Goal: Information Seeking & Learning: Learn about a topic

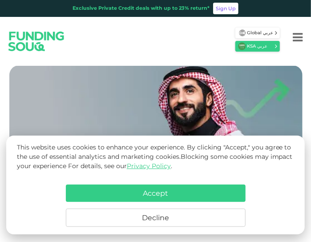
click at [168, 219] on button "Decline" at bounding box center [156, 218] width 180 height 18
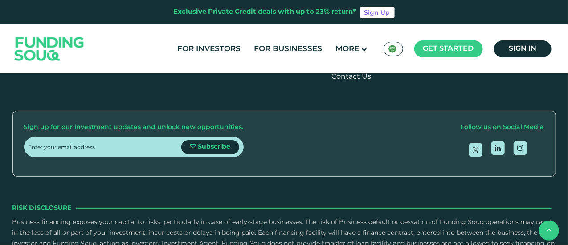
scroll to position [1120, 0]
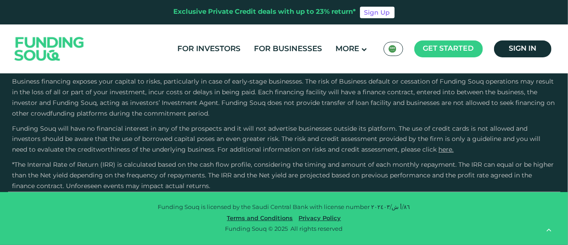
type tc-range-slider "4"
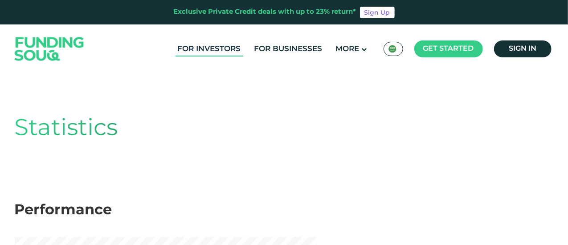
click at [203, 49] on link "For Investors" at bounding box center [209, 49] width 68 height 15
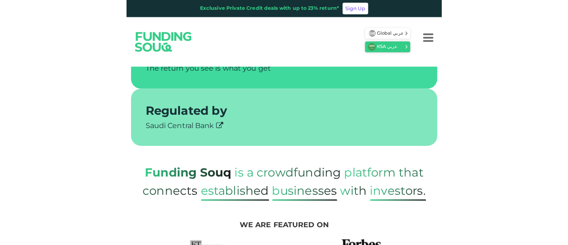
scroll to position [367, 0]
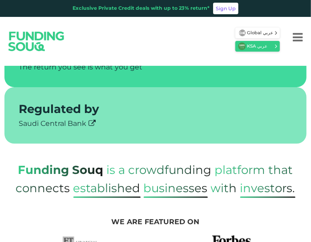
click at [184, 192] on span "Businesses" at bounding box center [176, 189] width 64 height 17
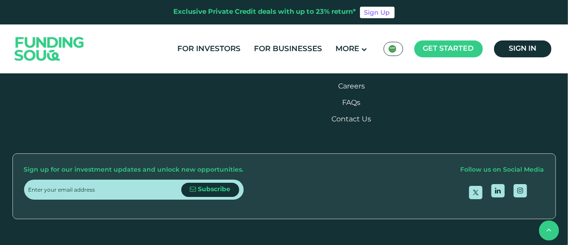
scroll to position [1961, 0]
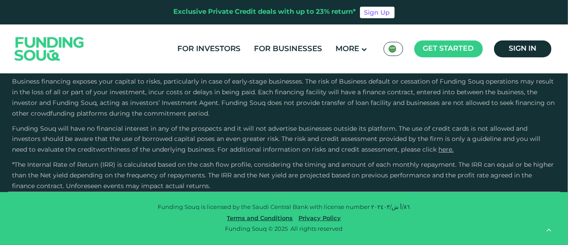
scroll to position [2959, 0]
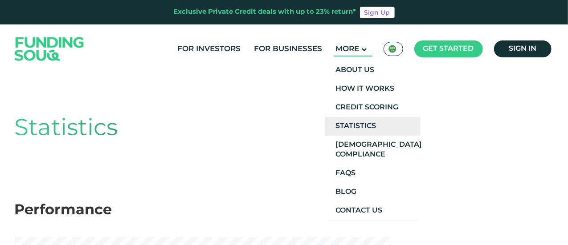
click at [369, 132] on link "Statistics" at bounding box center [372, 126] width 96 height 19
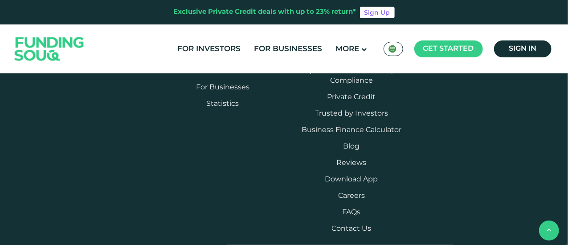
scroll to position [828, 0]
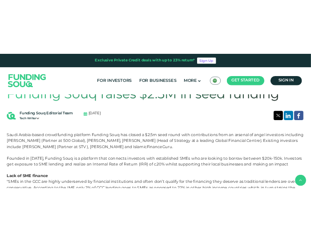
scroll to position [173, 0]
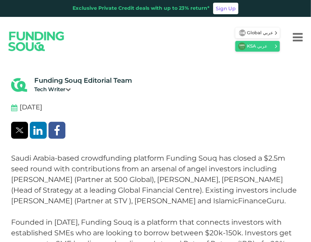
click at [208, 170] on p "Saudi Arabia-based crowdfunding platform Funding Souq has closed a $2.5m seed r…" at bounding box center [155, 185] width 289 height 64
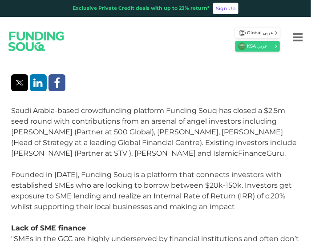
scroll to position [221, 0]
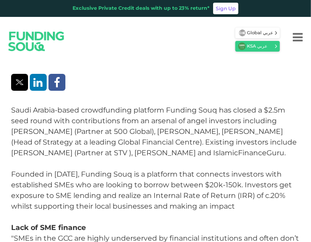
click at [247, 111] on p "Saudi Arabia-based crowdfunding platform Funding Souq has closed a $2.5m seed r…" at bounding box center [155, 137] width 289 height 64
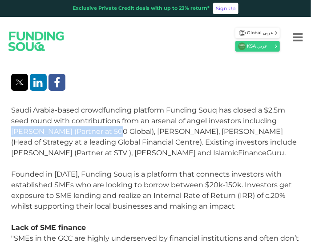
drag, startPoint x: 280, startPoint y: 123, endPoint x: 98, endPoint y: 132, distance: 181.8
click at [98, 132] on p "Saudi Arabia-based crowdfunding platform Funding Souq has closed a $2.5m seed r…" at bounding box center [155, 137] width 289 height 64
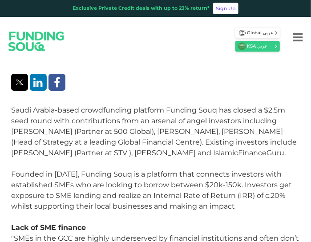
click at [191, 132] on p "Saudi Arabia-based crowdfunding platform Funding Souq has closed a $2.5m seed r…" at bounding box center [155, 137] width 289 height 64
drag, startPoint x: 278, startPoint y: 122, endPoint x: 38, endPoint y: 130, distance: 240.0
click at [38, 130] on p "Saudi Arabia-based crowdfunding platform Funding Souq has closed a $2.5m seed r…" at bounding box center [155, 137] width 289 height 64
copy p "[PERSON_NAME]"
click at [160, 123] on p "Saudi Arabia-based crowdfunding platform Funding Souq has closed a $2.5m seed r…" at bounding box center [155, 137] width 289 height 64
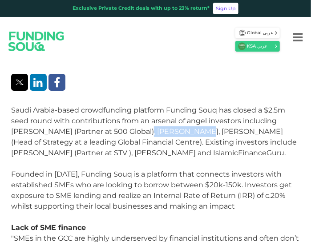
drag, startPoint x: 174, startPoint y: 132, endPoint x: 126, endPoint y: 127, distance: 48.4
click at [126, 127] on p "Saudi Arabia-based crowdfunding platform Funding Souq has closed a $2.5m seed r…" at bounding box center [155, 137] width 289 height 64
copy p "[PERSON_NAME]"
click at [159, 173] on p "Founded in [DATE], Funding Souq is a platform that connects investors with esta…" at bounding box center [155, 201] width 289 height 64
click at [182, 154] on p "Saudi Arabia-based crowdfunding platform Funding Souq has closed a $2.5m seed r…" at bounding box center [155, 137] width 289 height 64
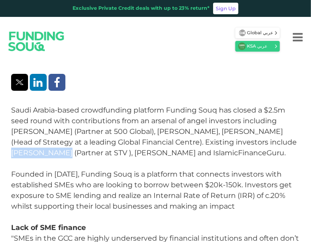
drag, startPoint x: 235, startPoint y: 143, endPoint x: 282, endPoint y: 138, distance: 47.4
click at [282, 138] on p "Saudi Arabia-based crowdfunding platform Funding Souq has closed a $2.5m seed r…" at bounding box center [155, 137] width 289 height 64
copy p "[PERSON_NAME]"
click at [105, 160] on p "Saudi Arabia-based crowdfunding platform Funding Souq has closed a $2.5m seed r…" at bounding box center [155, 137] width 289 height 64
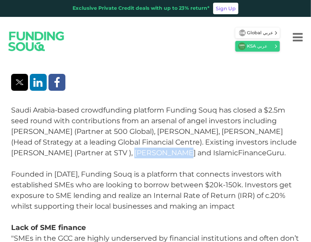
drag, startPoint x: 73, startPoint y: 151, endPoint x: 128, endPoint y: 154, distance: 55.7
click at [128, 154] on p "Saudi Arabia-based crowdfunding platform Funding Souq has closed a $2.5m seed r…" at bounding box center [155, 137] width 289 height 64
drag, startPoint x: 130, startPoint y: 154, endPoint x: 73, endPoint y: 154, distance: 57.0
click at [73, 154] on p "Saudi Arabia-based crowdfunding platform Funding Souq has closed a $2.5m seed r…" at bounding box center [155, 137] width 289 height 64
copy p "[PERSON_NAME]"
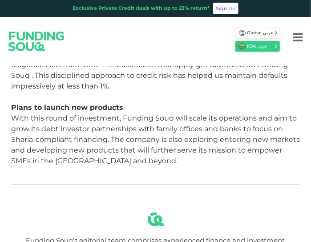
scroll to position [576, 0]
